Goal: Information Seeking & Learning: Learn about a topic

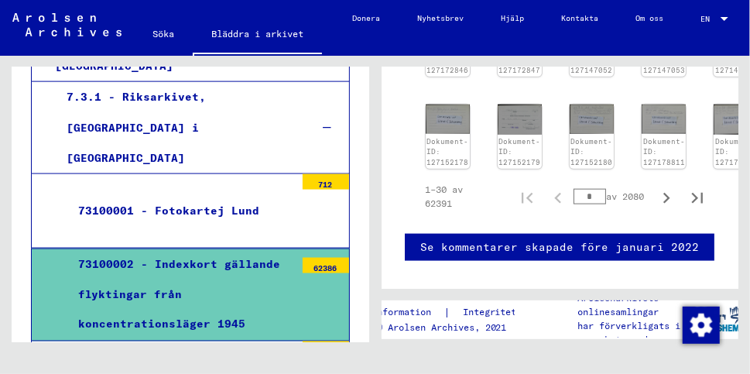
scroll to position [712, 0]
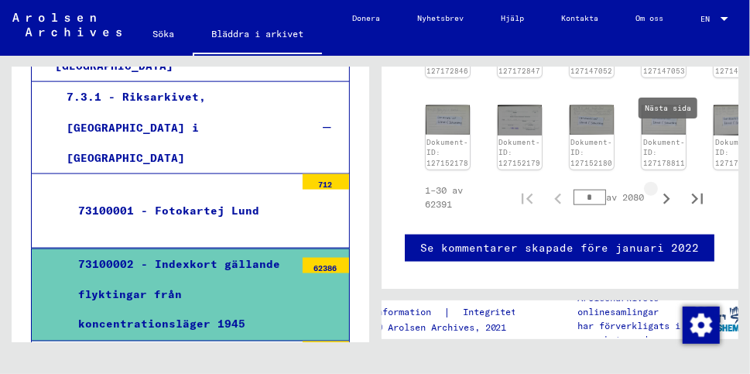
click at [671, 188] on icon "Nästa sida" at bounding box center [666, 199] width 22 height 22
type input "*"
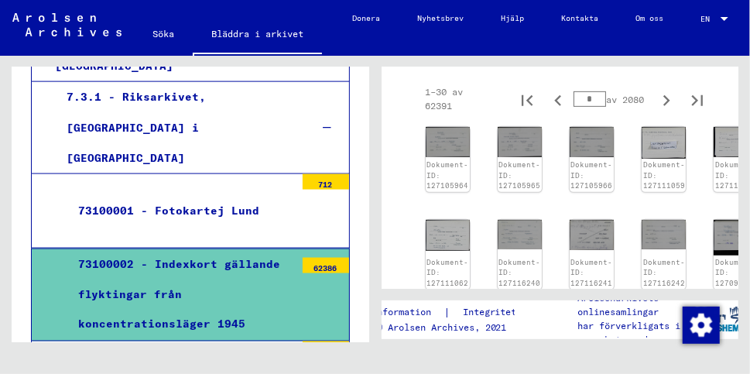
scroll to position [243, 0]
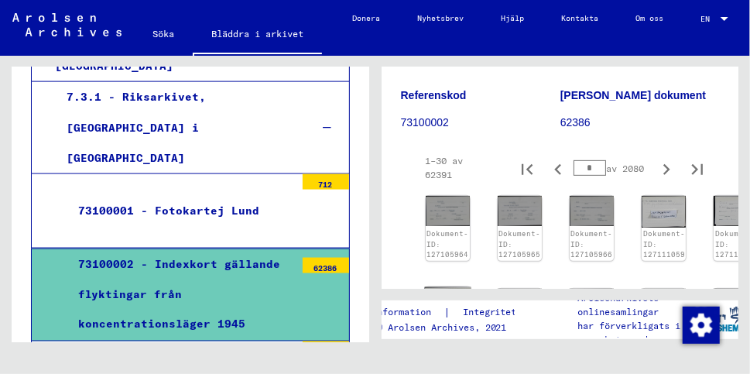
click at [459, 287] on img at bounding box center [447, 303] width 46 height 32
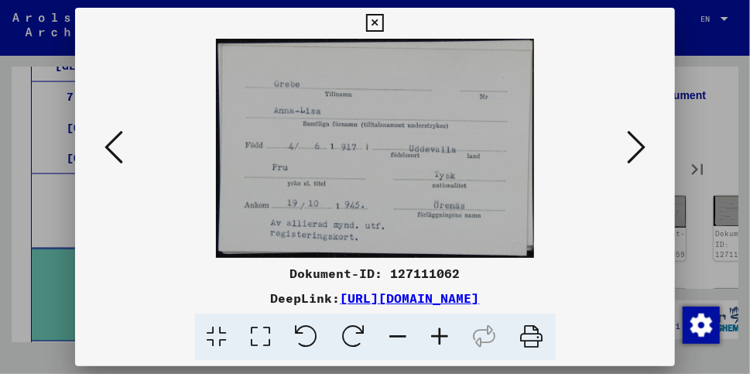
click at [638, 144] on icon at bounding box center [636, 146] width 19 height 37
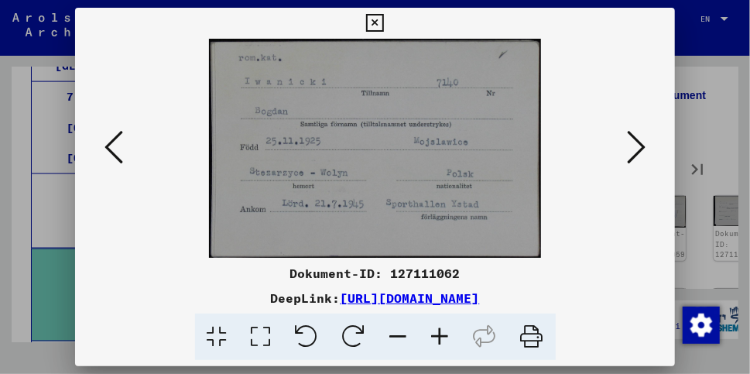
click at [638, 144] on icon at bounding box center [636, 146] width 19 height 37
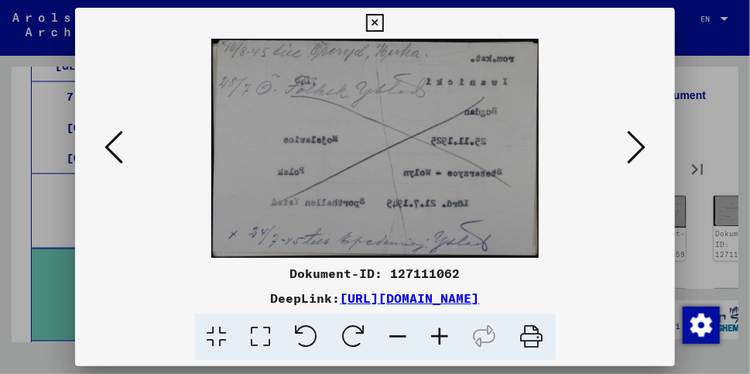
click at [638, 144] on icon at bounding box center [636, 146] width 19 height 37
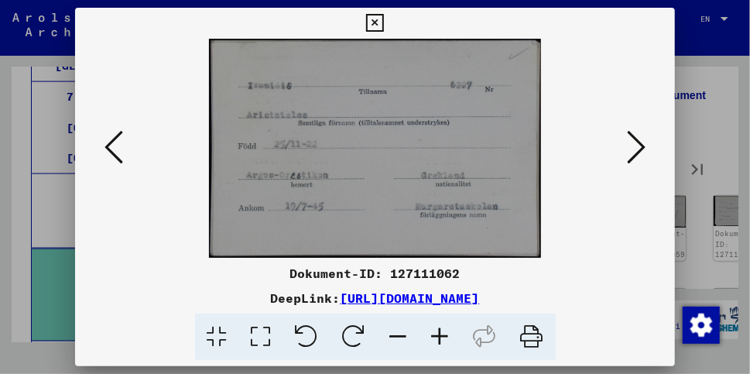
click at [638, 144] on icon at bounding box center [636, 146] width 19 height 37
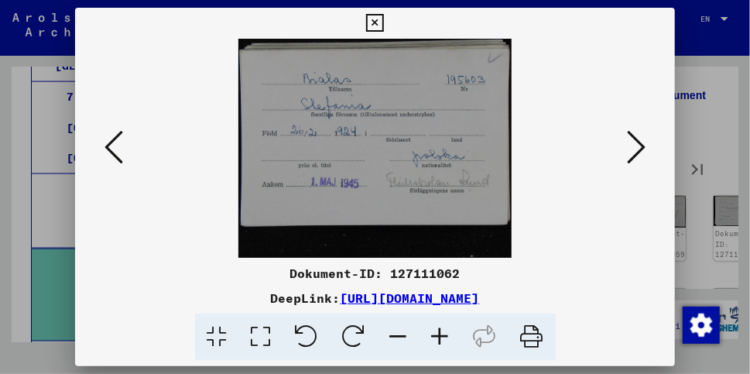
click at [638, 144] on icon at bounding box center [636, 146] width 19 height 37
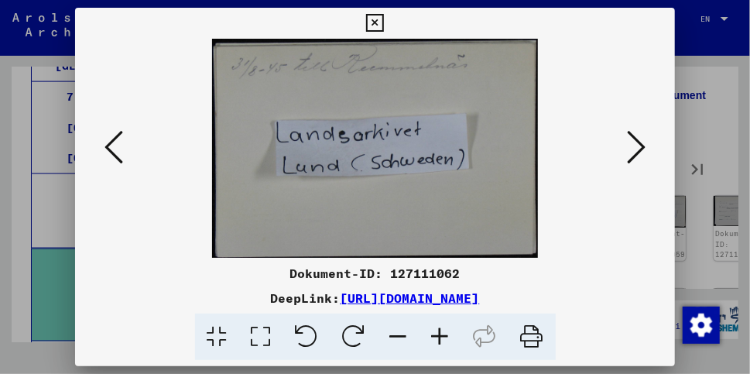
click at [638, 144] on icon at bounding box center [636, 146] width 19 height 37
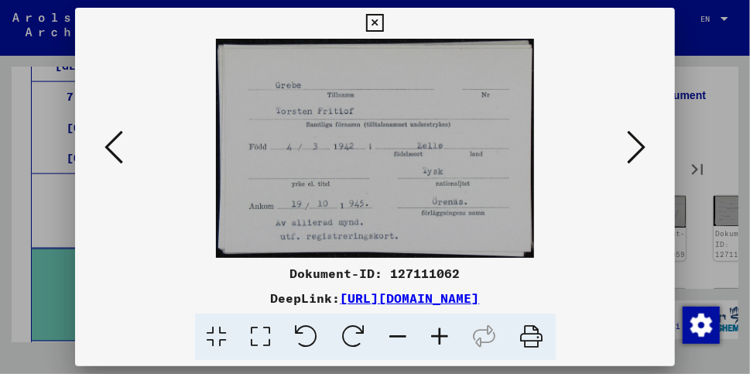
click at [638, 144] on icon at bounding box center [636, 146] width 19 height 37
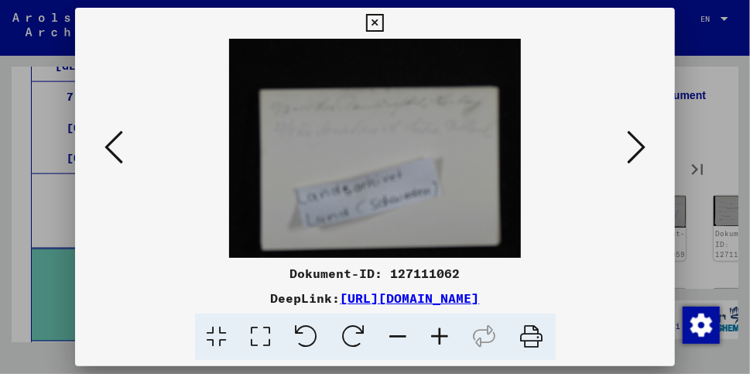
click at [638, 144] on icon at bounding box center [636, 146] width 19 height 37
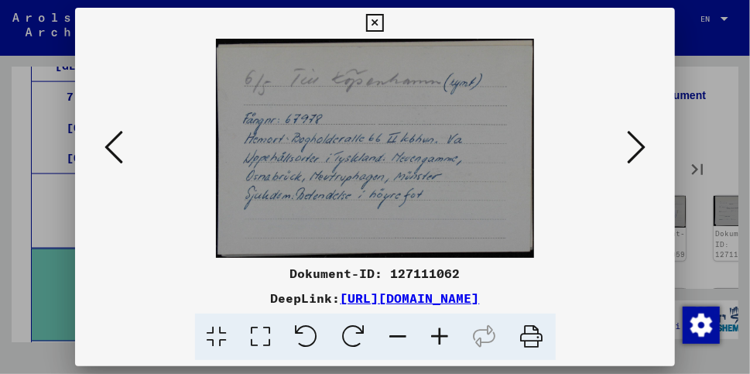
click at [638, 144] on icon at bounding box center [636, 146] width 19 height 37
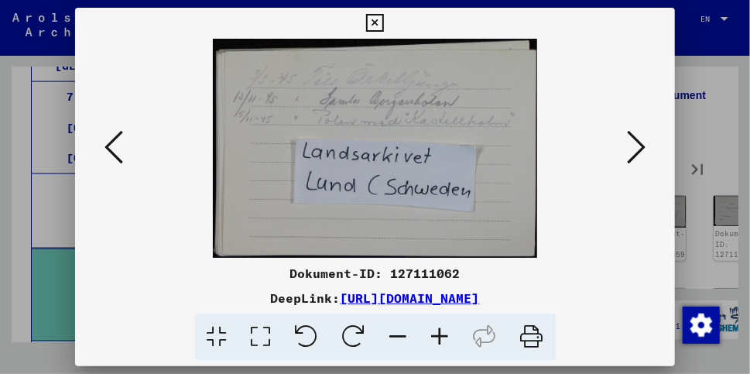
click at [638, 144] on icon at bounding box center [636, 146] width 19 height 37
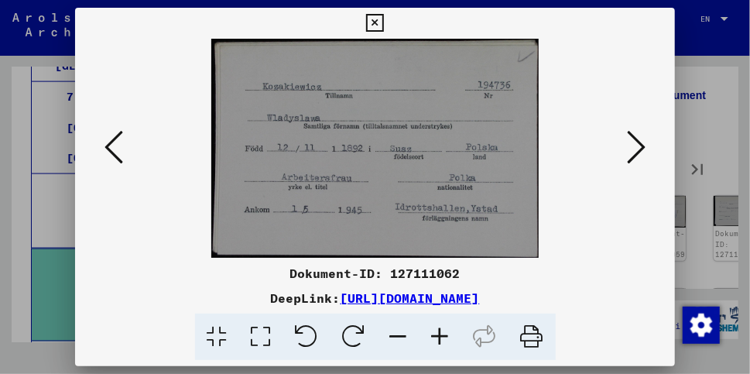
click at [638, 144] on icon at bounding box center [636, 146] width 19 height 37
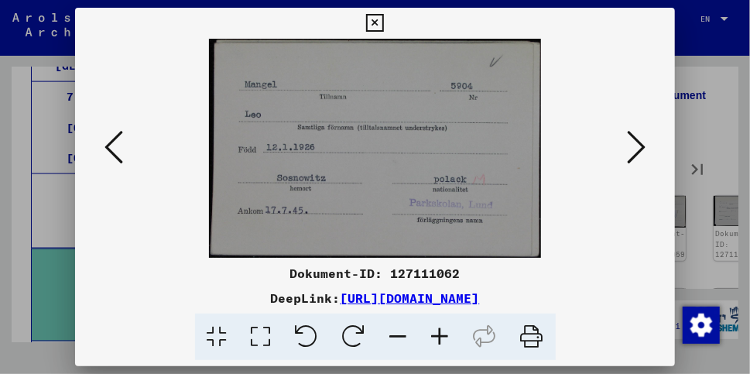
click at [638, 144] on icon at bounding box center [636, 146] width 19 height 37
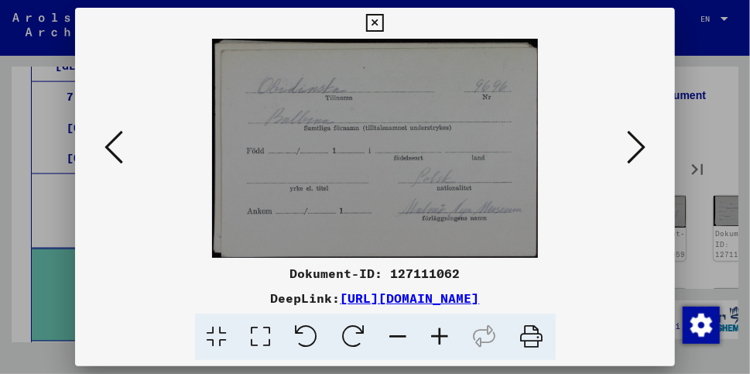
click at [638, 144] on icon at bounding box center [636, 146] width 19 height 37
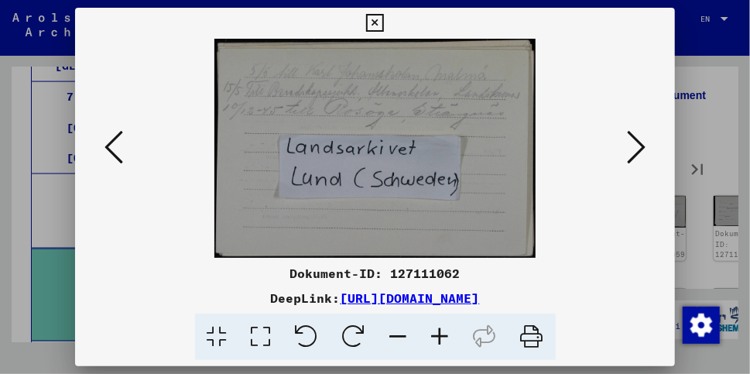
click at [638, 144] on icon at bounding box center [636, 146] width 19 height 37
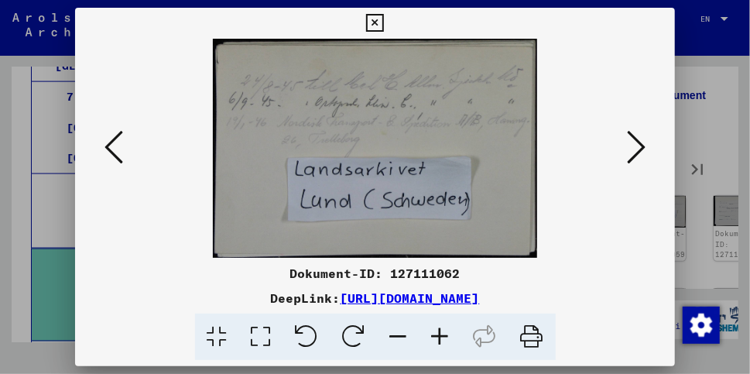
click at [638, 144] on icon at bounding box center [636, 146] width 19 height 37
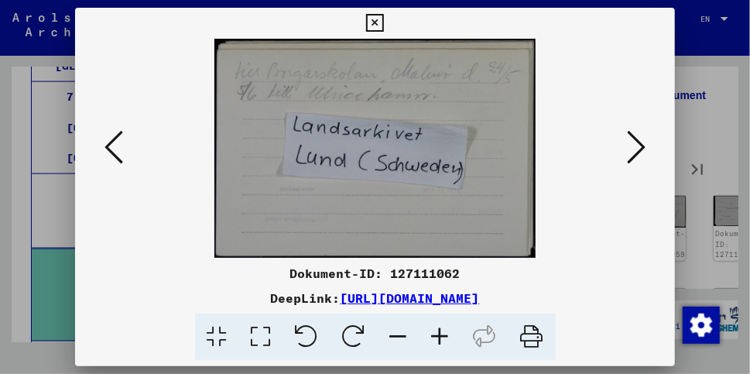
click at [638, 144] on icon at bounding box center [636, 146] width 19 height 37
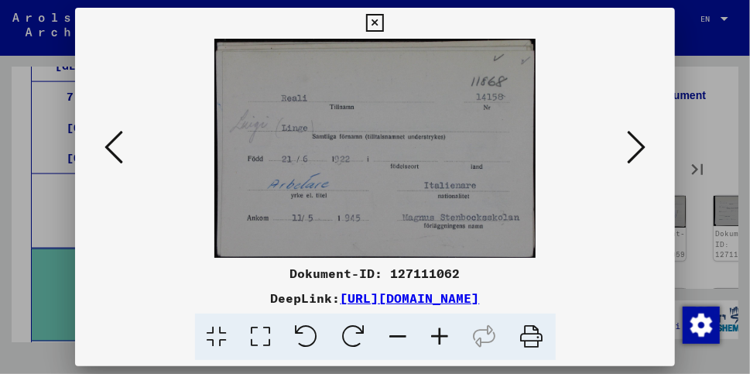
click at [638, 144] on icon at bounding box center [636, 146] width 19 height 37
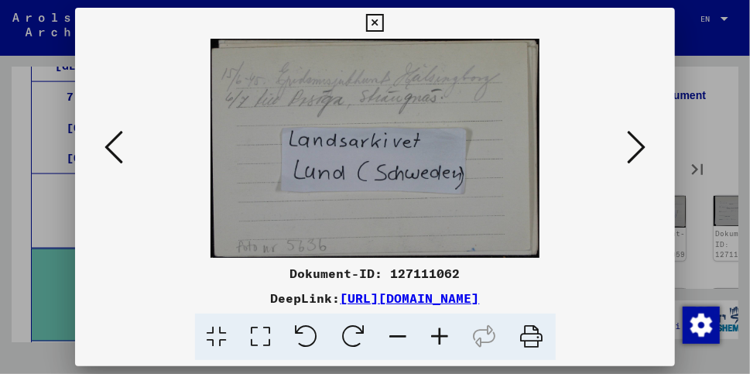
click at [638, 144] on icon at bounding box center [636, 146] width 19 height 37
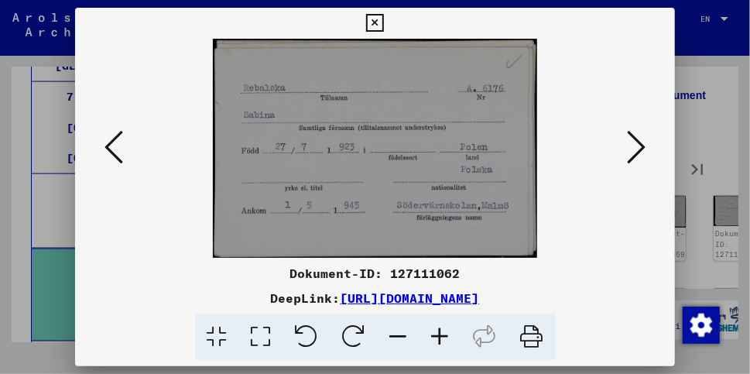
click at [638, 144] on icon at bounding box center [636, 146] width 19 height 37
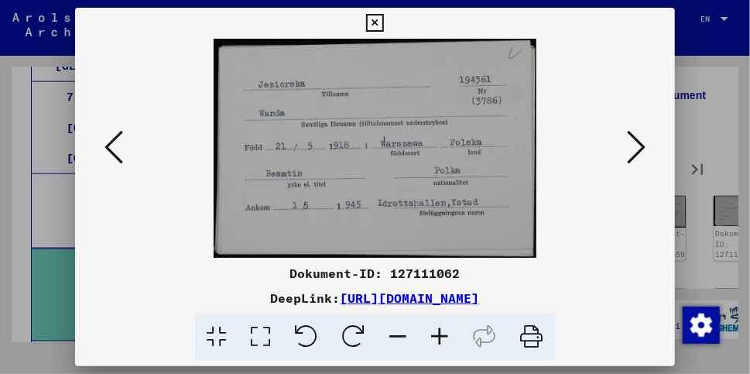
click at [638, 144] on icon at bounding box center [636, 146] width 19 height 37
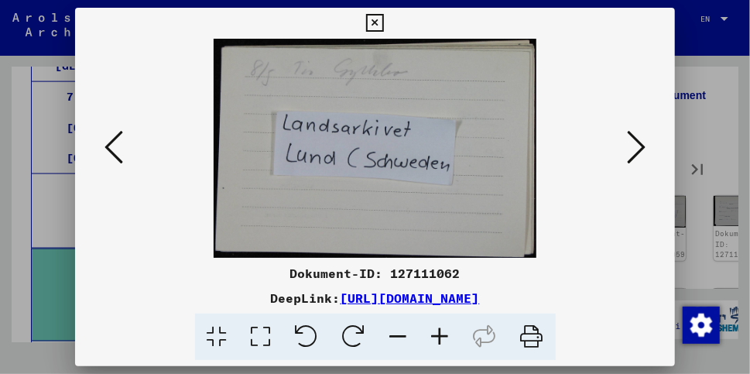
click at [638, 144] on icon at bounding box center [636, 146] width 19 height 37
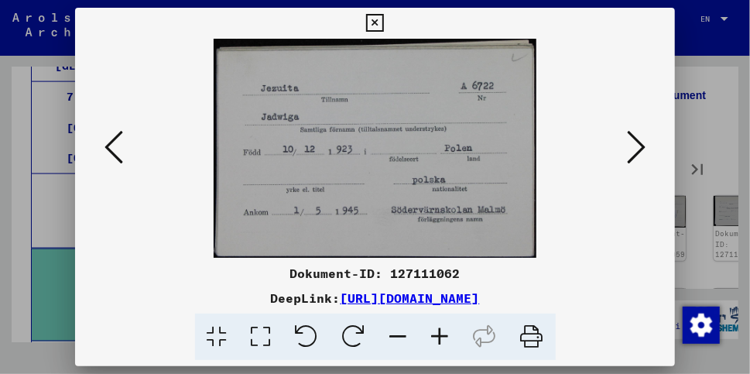
click at [638, 144] on icon at bounding box center [636, 146] width 19 height 37
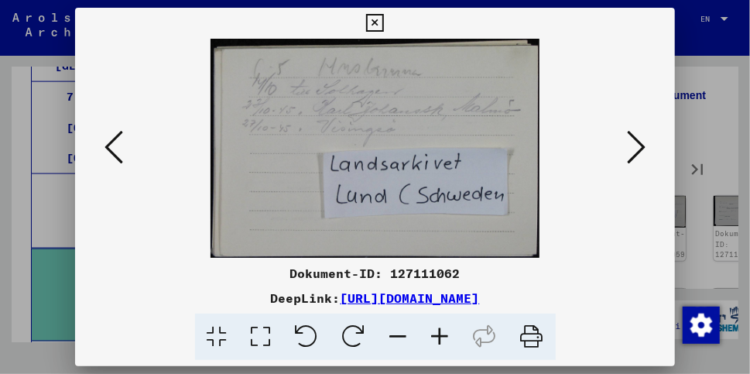
click at [638, 144] on icon at bounding box center [636, 146] width 19 height 37
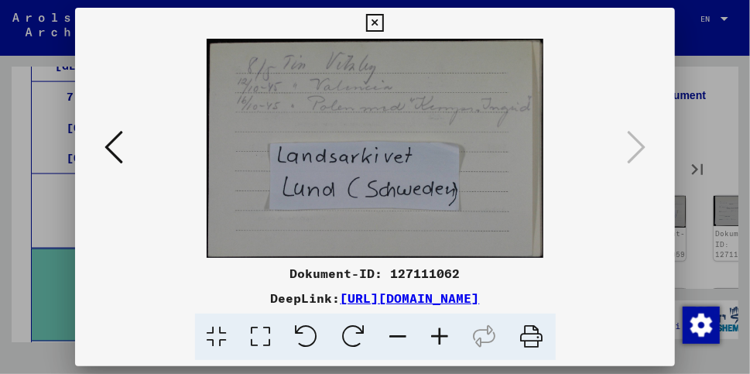
click at [368, 25] on icon at bounding box center [375, 23] width 18 height 19
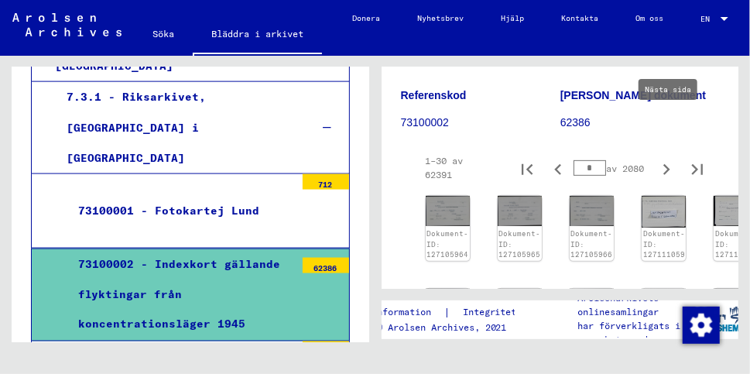
click at [668, 159] on icon "Nästa sida" at bounding box center [666, 170] width 22 height 22
type input "*"
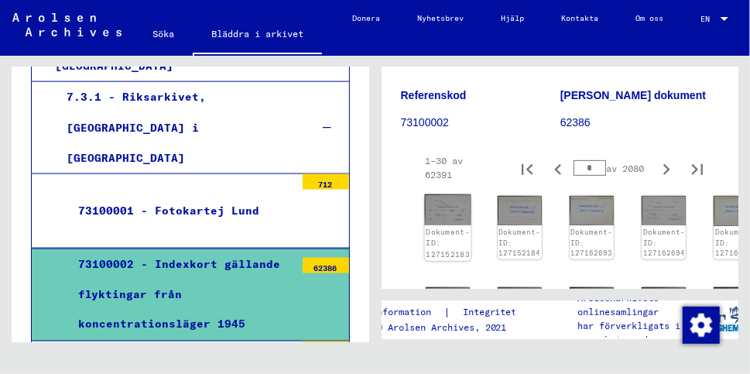
click at [436, 227] on font "Dokument-ID: 127152183" at bounding box center [447, 242] width 44 height 31
